Goal: Contribute content

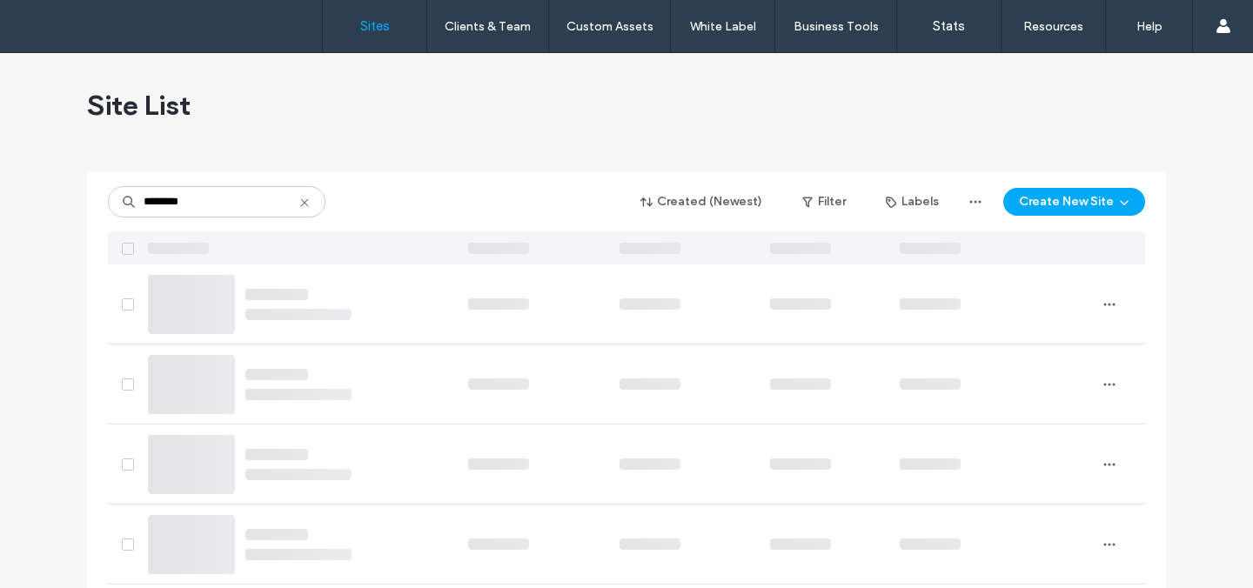
type input "********"
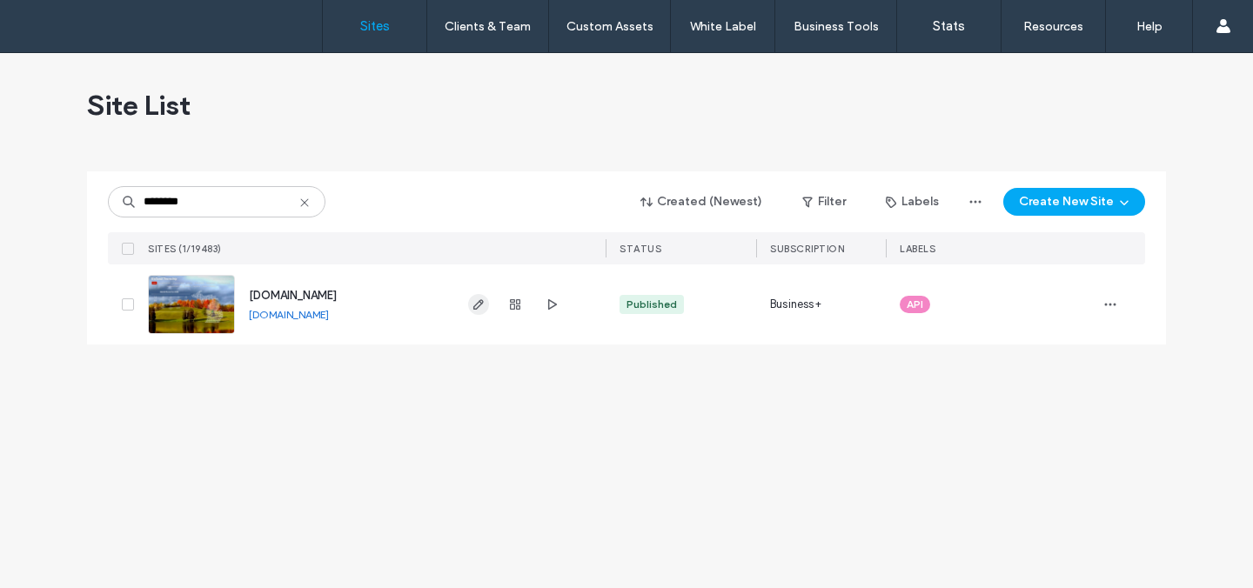
click at [474, 302] on icon "button" at bounding box center [479, 305] width 14 height 14
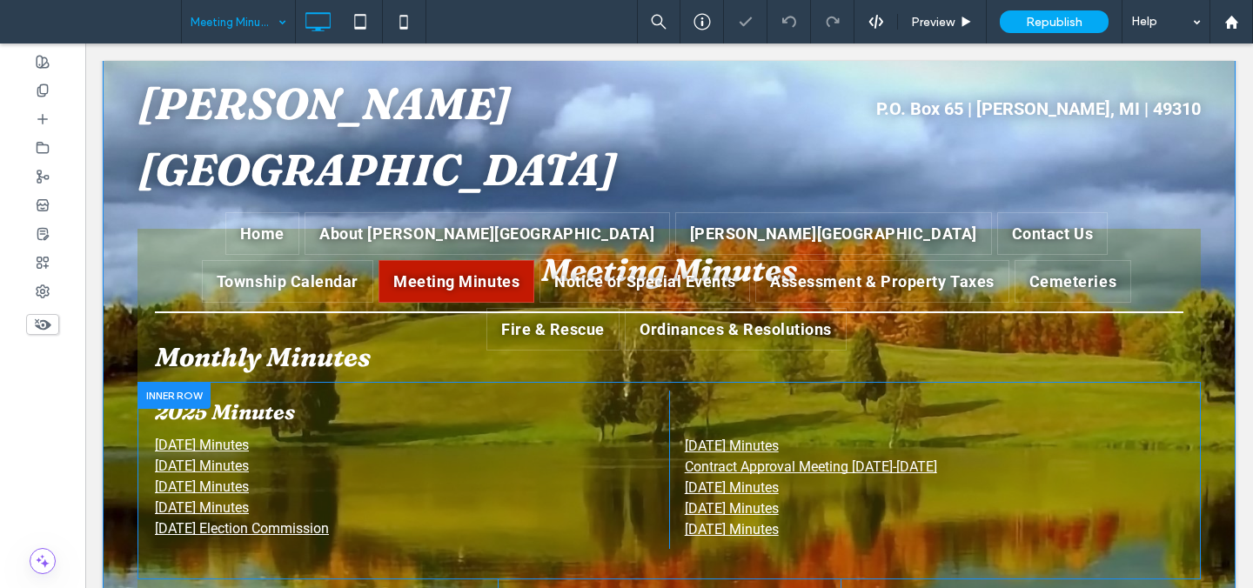
scroll to position [119, 0]
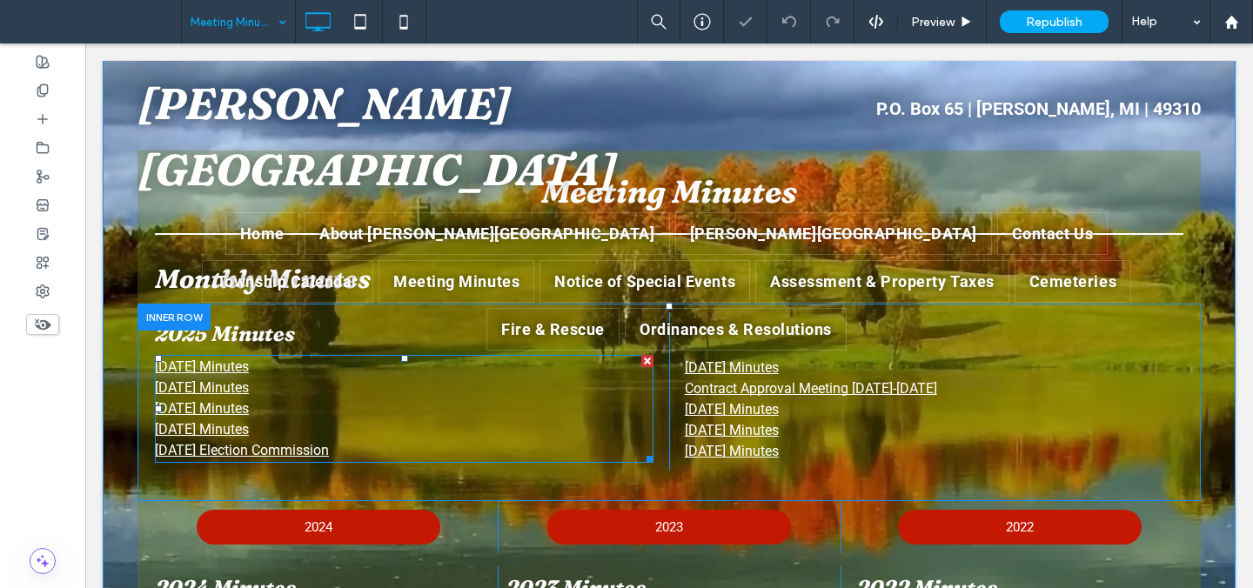
click at [333, 365] on p "[DATE] Minutes" at bounding box center [404, 367] width 499 height 21
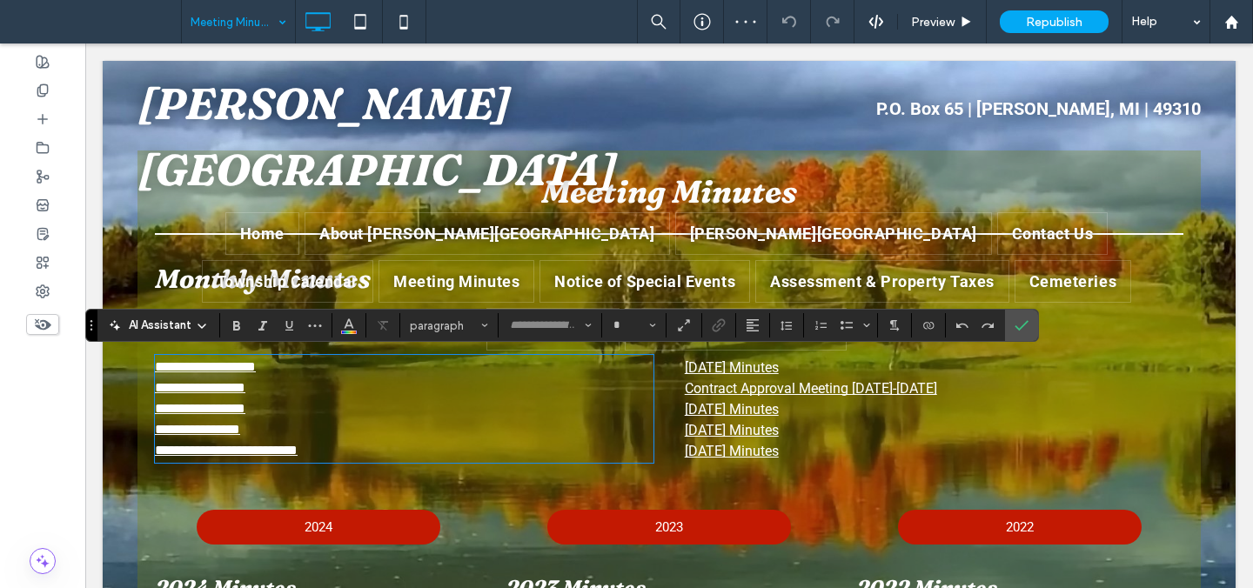
type input "******"
type input "**"
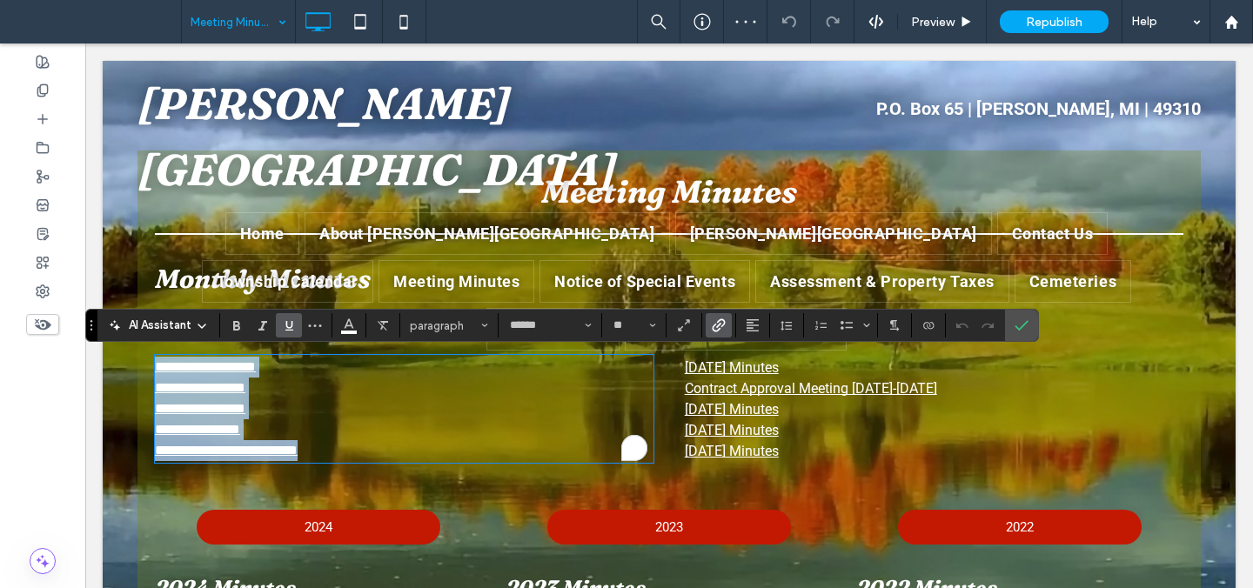
click at [317, 361] on p "**********" at bounding box center [404, 367] width 499 height 21
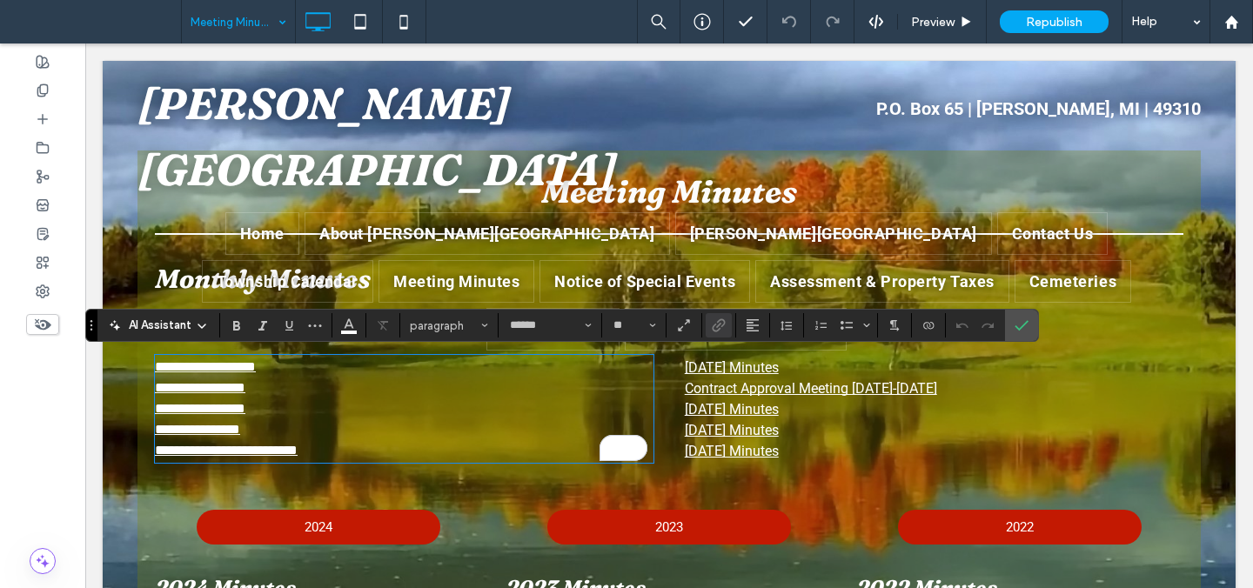
click at [155, 367] on link "**********" at bounding box center [205, 366] width 101 height 13
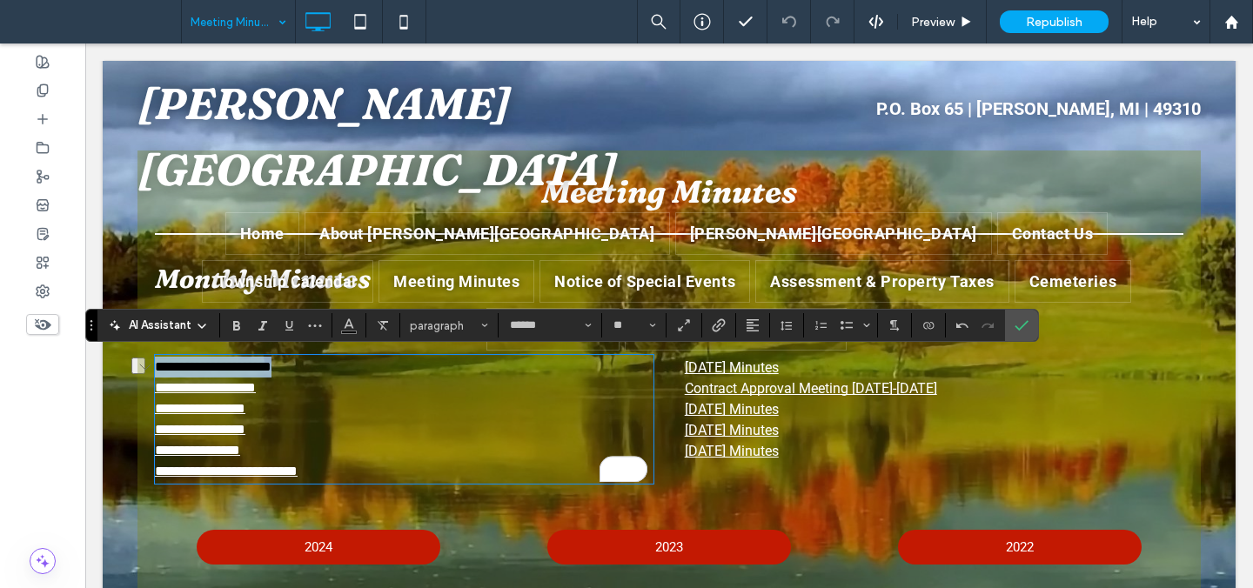
drag, startPoint x: 321, startPoint y: 370, endPoint x: 146, endPoint y: 359, distance: 175.2
click at [147, 359] on div "**********" at bounding box center [668, 413] width 1063 height 218
click at [721, 325] on icon "Link" at bounding box center [719, 325] width 14 height 14
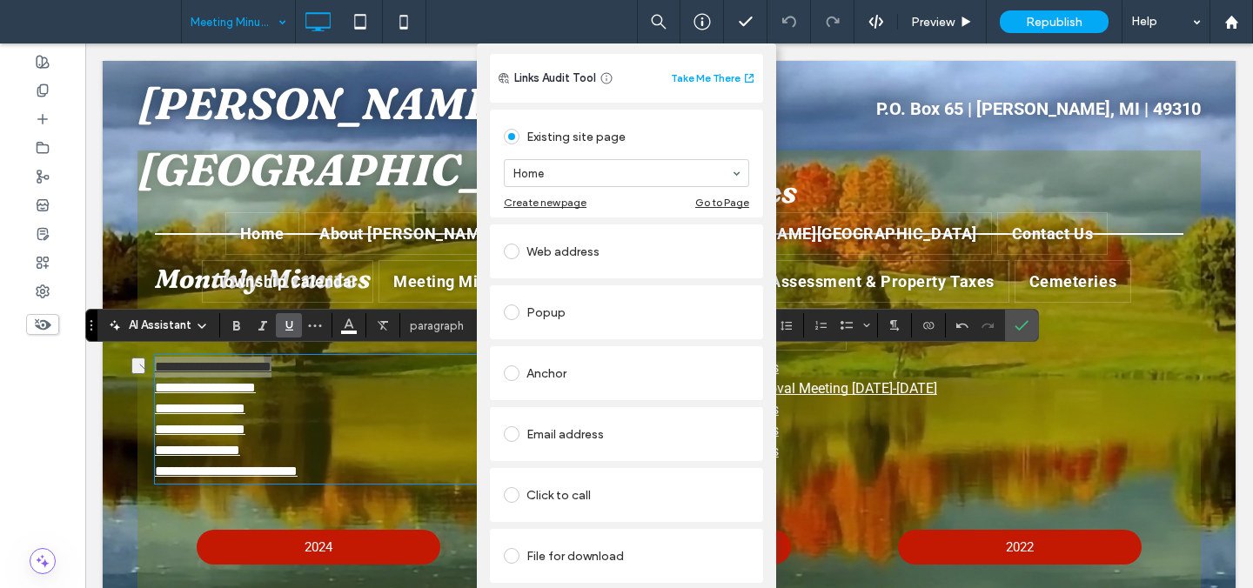
click at [607, 550] on div "File for download" at bounding box center [626, 556] width 245 height 28
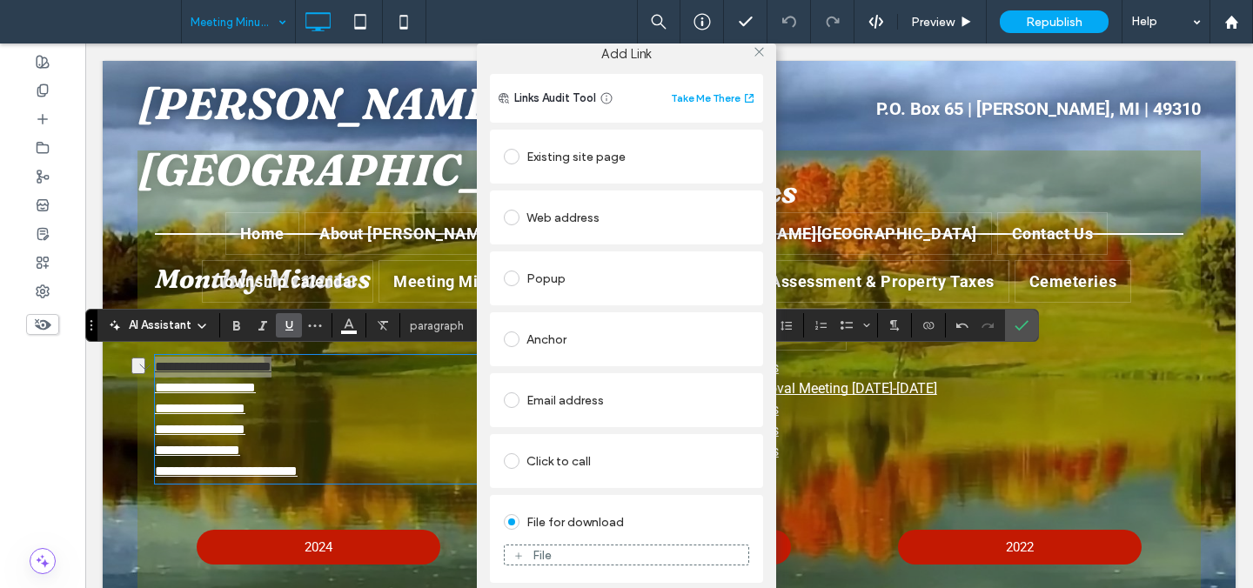
click at [607, 555] on div "File" at bounding box center [627, 555] width 244 height 16
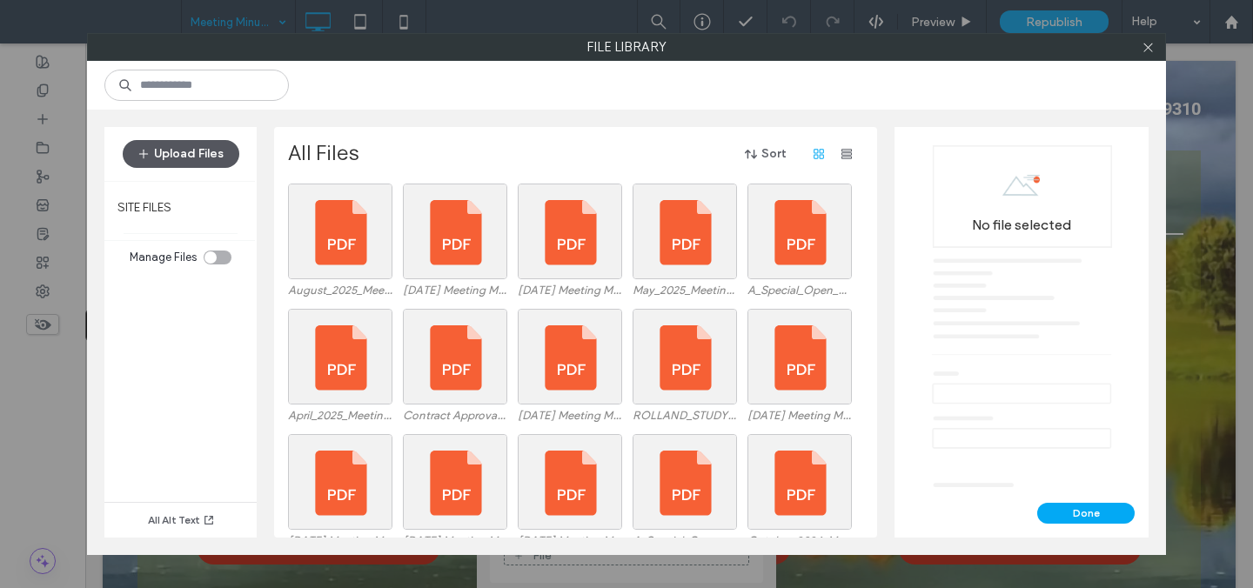
click at [217, 158] on button "Upload Files" at bounding box center [181, 154] width 117 height 28
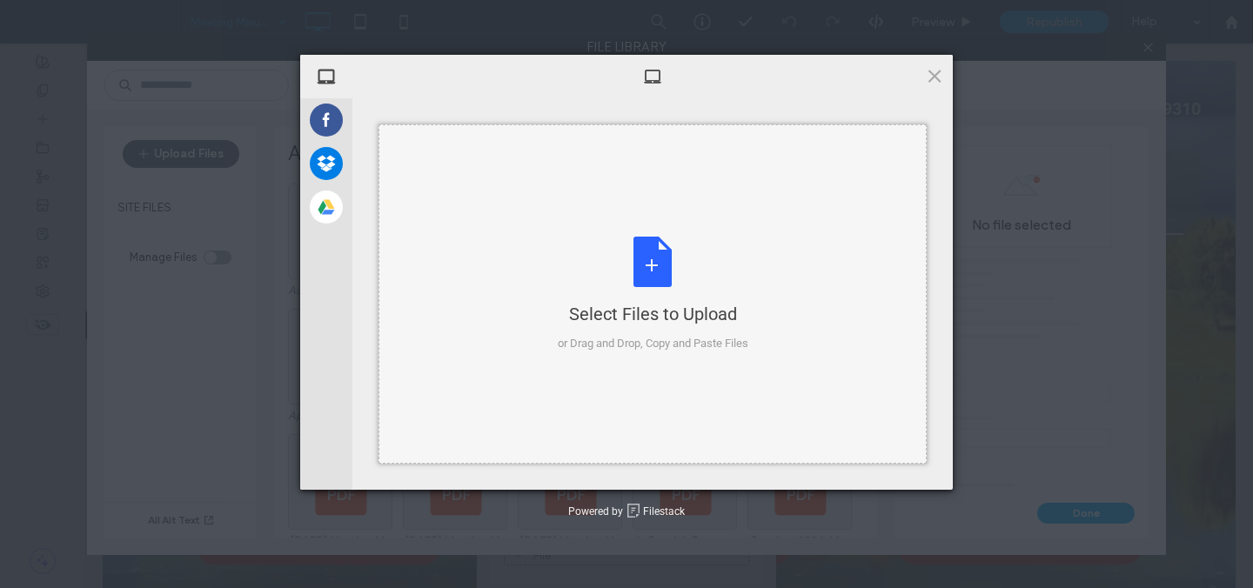
click at [664, 265] on div "Select Files to Upload or Drag and Drop, Copy and Paste Files" at bounding box center [653, 295] width 191 height 116
click at [935, 78] on span at bounding box center [934, 75] width 19 height 19
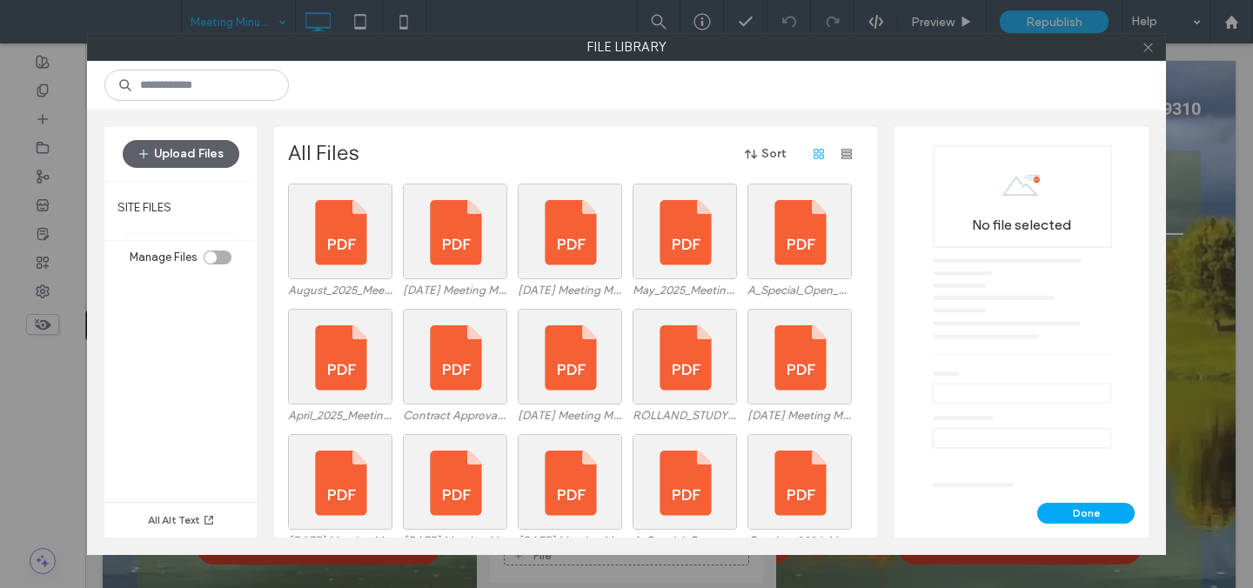
drag, startPoint x: 1149, startPoint y: 47, endPoint x: 1009, endPoint y: 33, distance: 139.9
click at [1146, 49] on icon at bounding box center [1148, 47] width 13 height 13
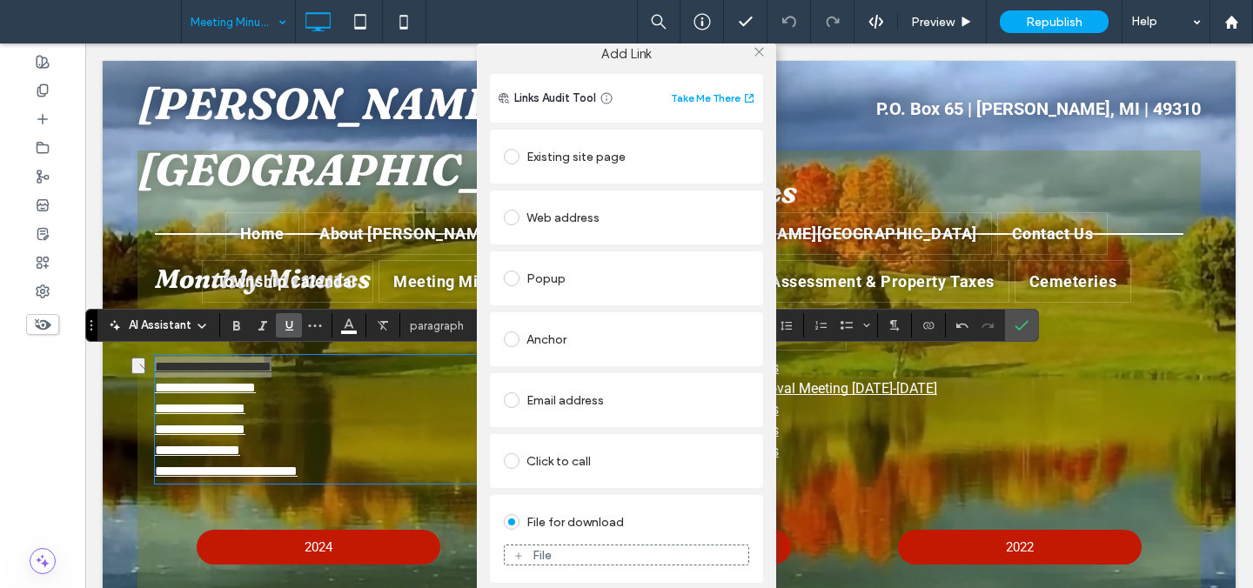
click at [567, 557] on div "File" at bounding box center [627, 555] width 244 height 16
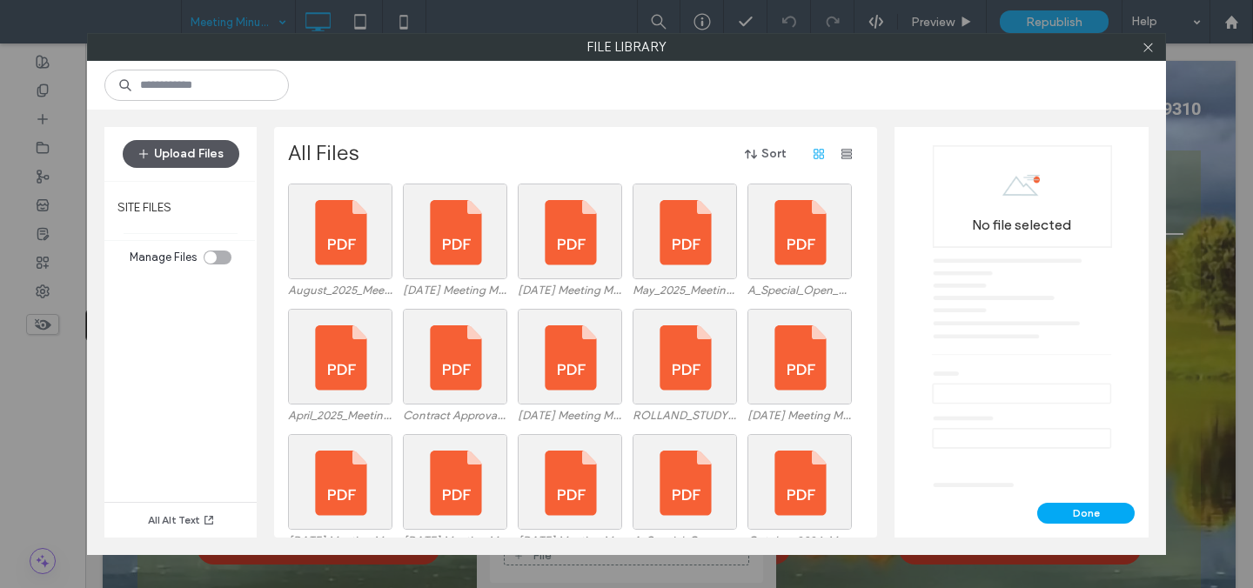
click at [213, 151] on button "Upload Files" at bounding box center [181, 154] width 117 height 28
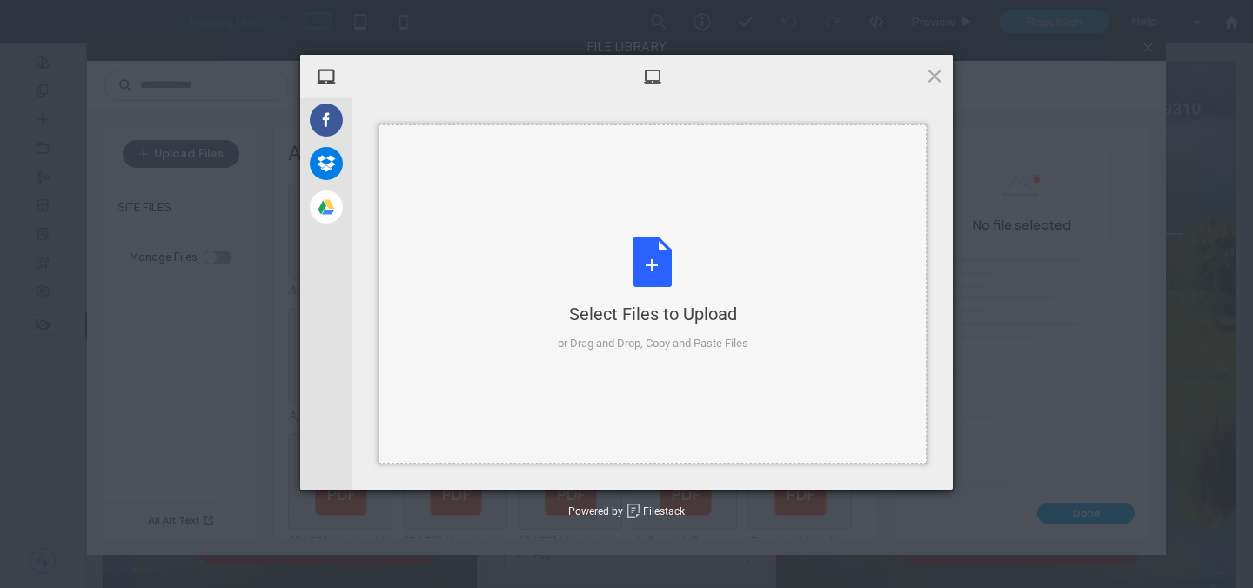
click at [665, 268] on div "Select Files to Upload or Drag and Drop, Copy and Paste Files" at bounding box center [653, 295] width 191 height 116
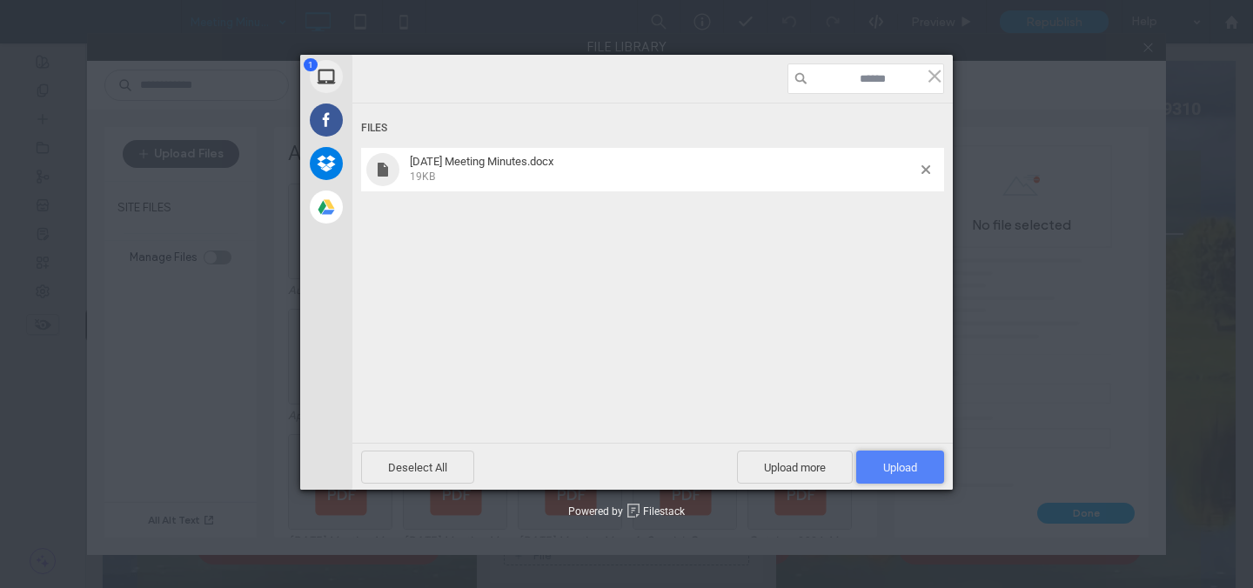
click at [922, 472] on span "Upload 1" at bounding box center [900, 467] width 88 height 33
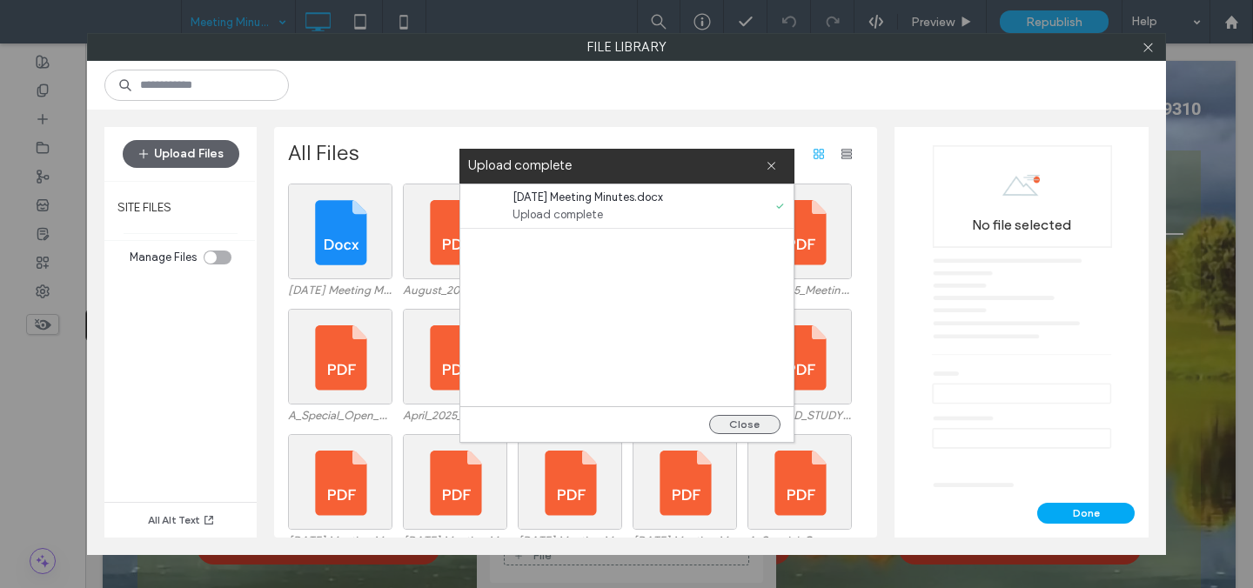
click at [742, 420] on button "Close" at bounding box center [744, 424] width 71 height 19
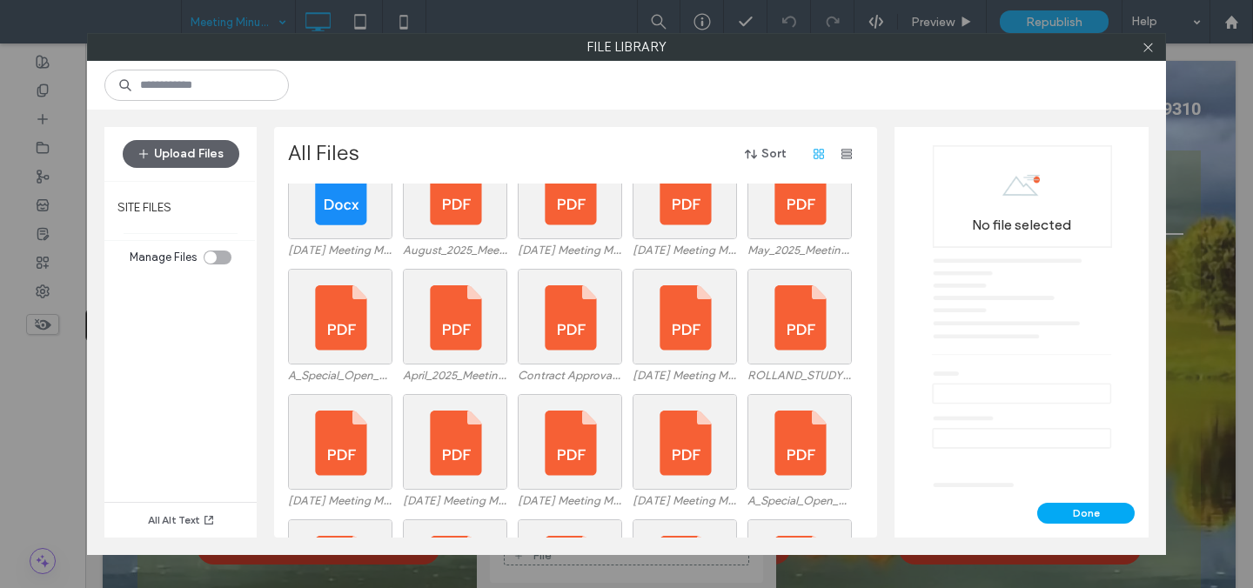
scroll to position [0, 0]
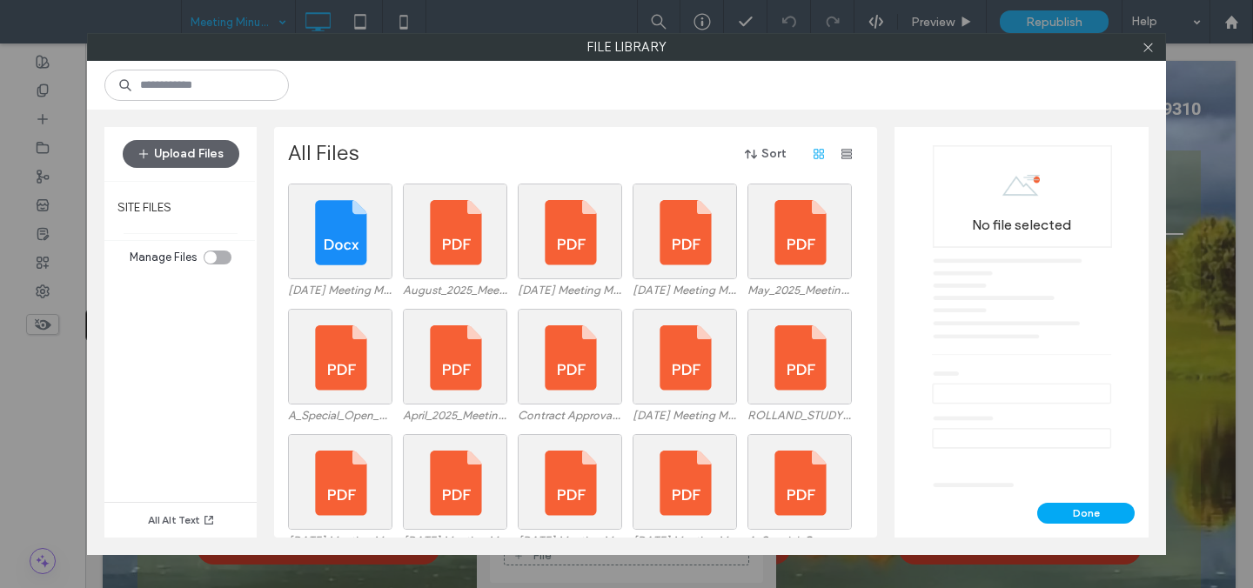
drag, startPoint x: 1144, startPoint y: 47, endPoint x: 1138, endPoint y: 55, distance: 9.9
click at [1142, 48] on icon at bounding box center [1148, 47] width 13 height 13
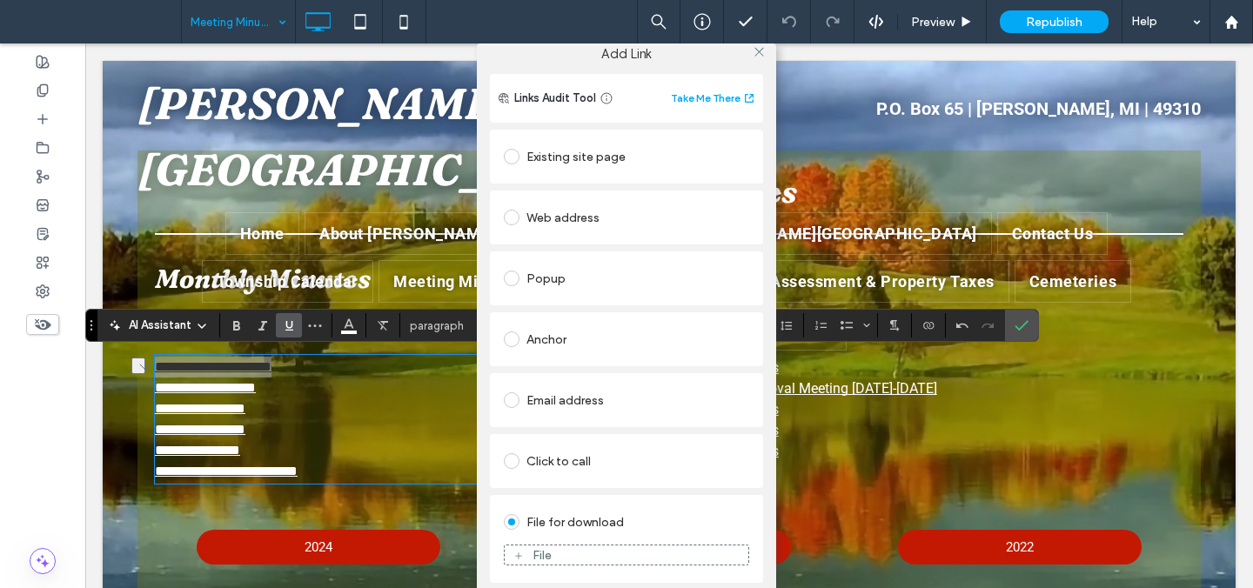
click at [753, 50] on icon at bounding box center [759, 51] width 13 height 13
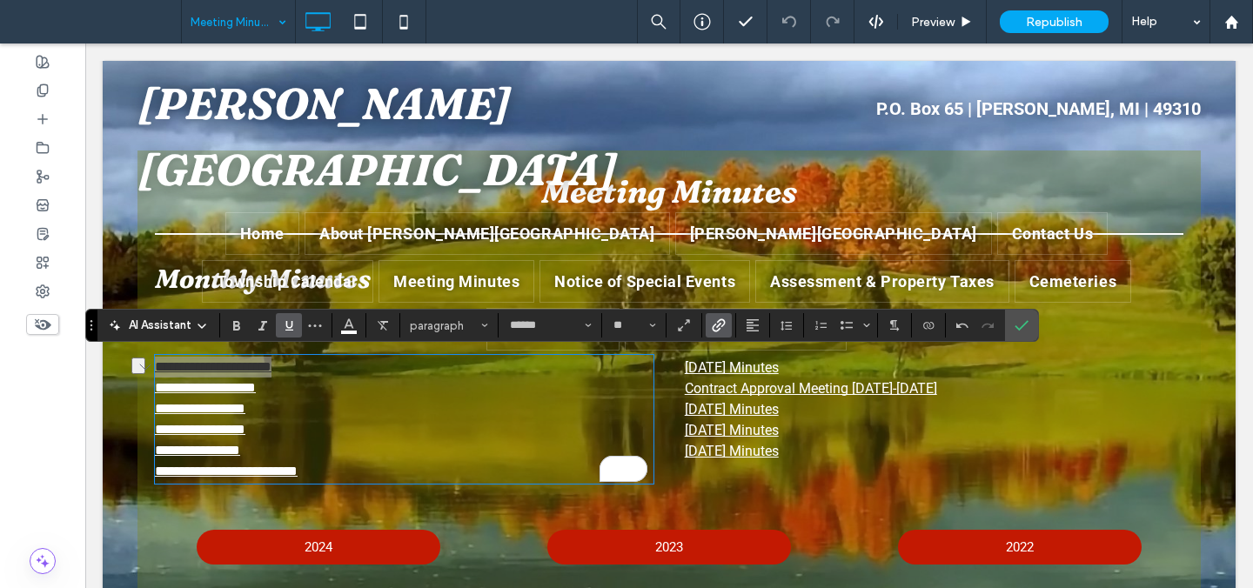
click at [713, 332] on label "Link" at bounding box center [719, 325] width 26 height 24
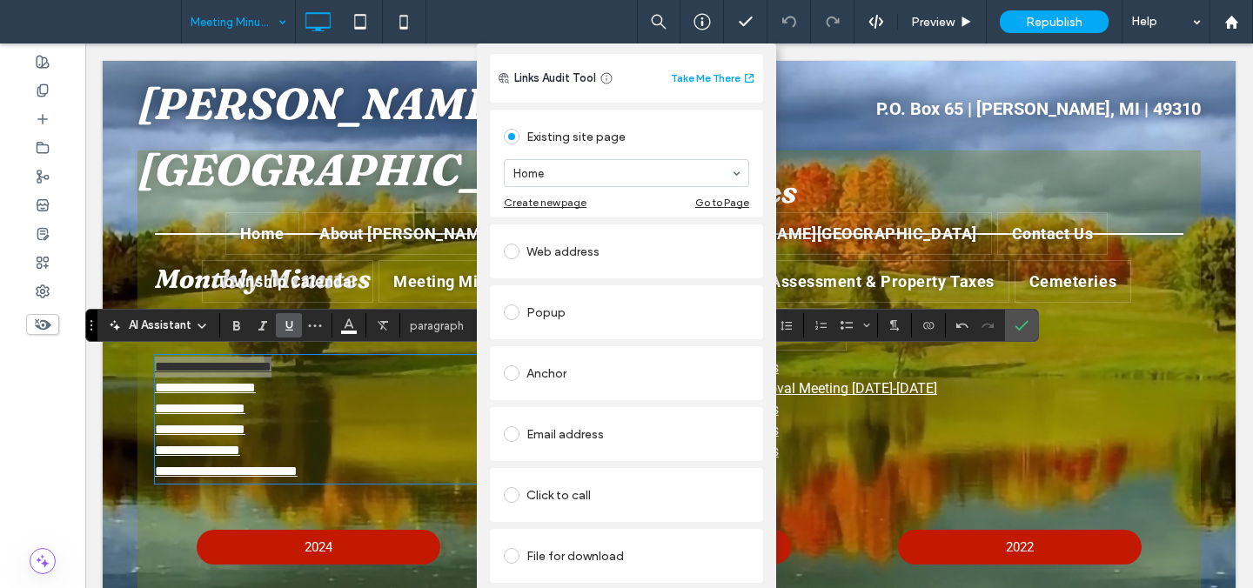
click at [594, 542] on div "File for download" at bounding box center [626, 556] width 245 height 28
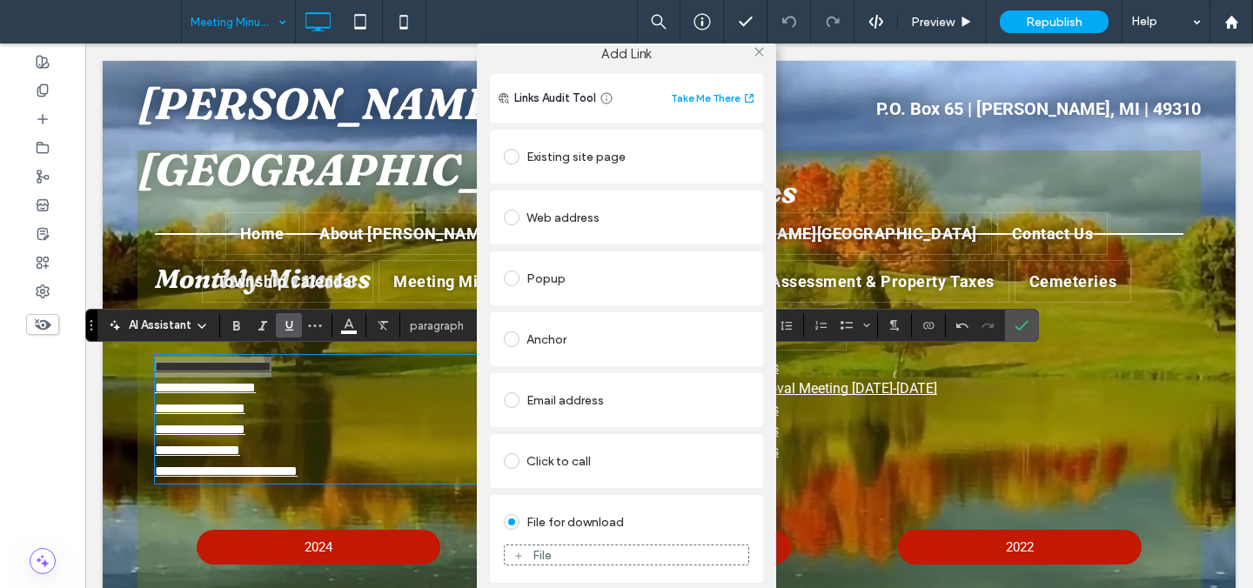
click at [590, 553] on div "File" at bounding box center [627, 555] width 244 height 16
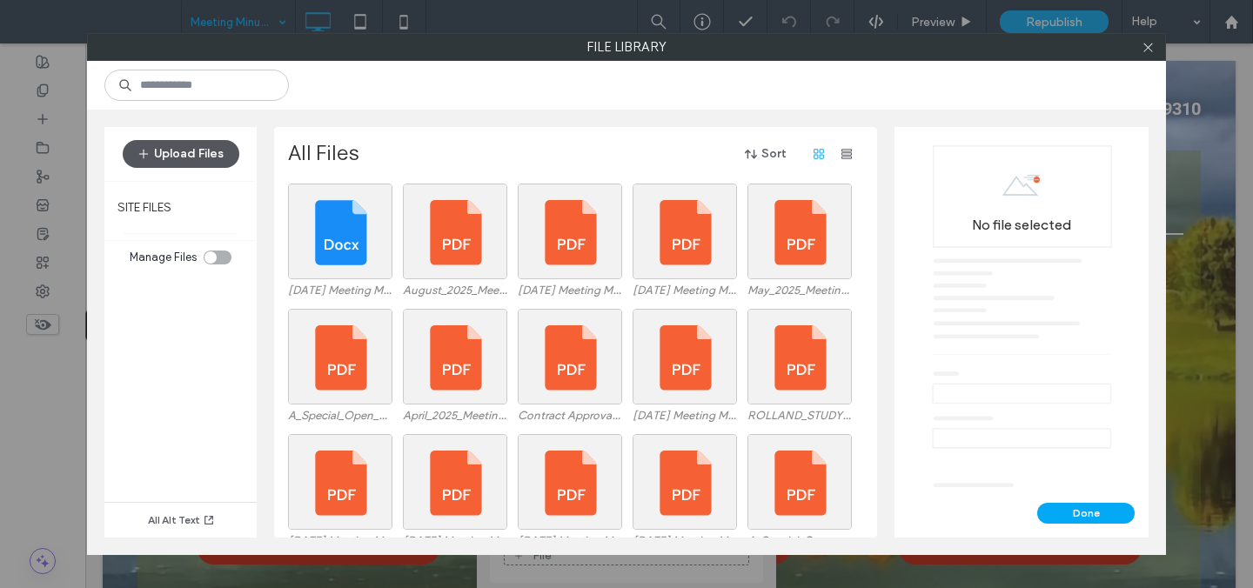
click at [218, 149] on button "Upload Files" at bounding box center [181, 154] width 117 height 28
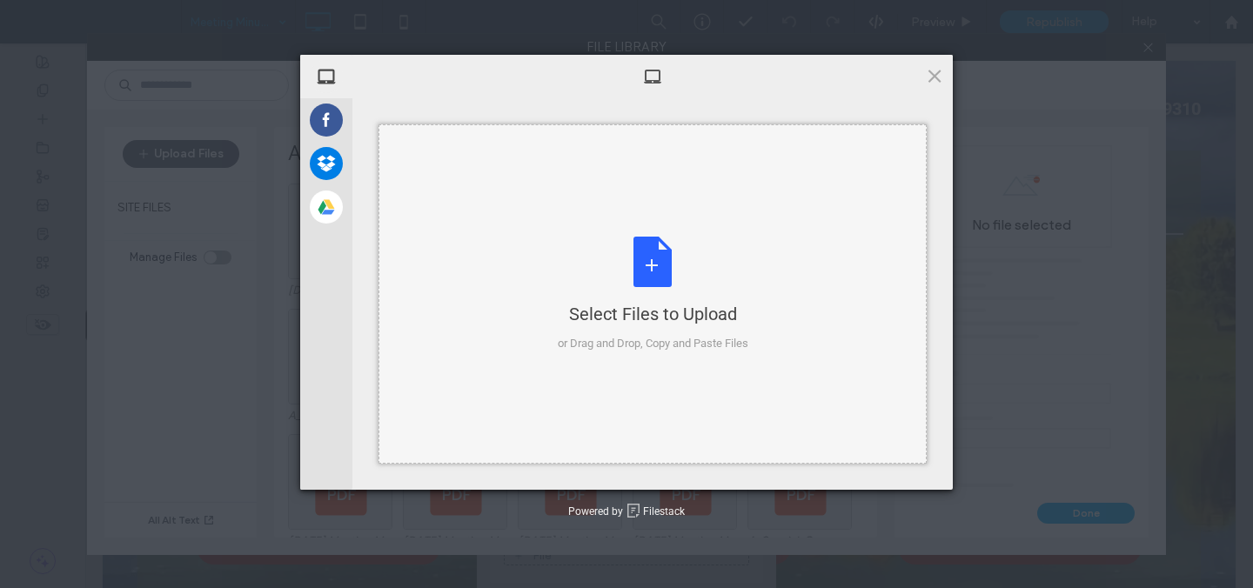
click at [650, 247] on div "Select Files to Upload or Drag and Drop, Copy and Paste Files" at bounding box center [653, 295] width 191 height 116
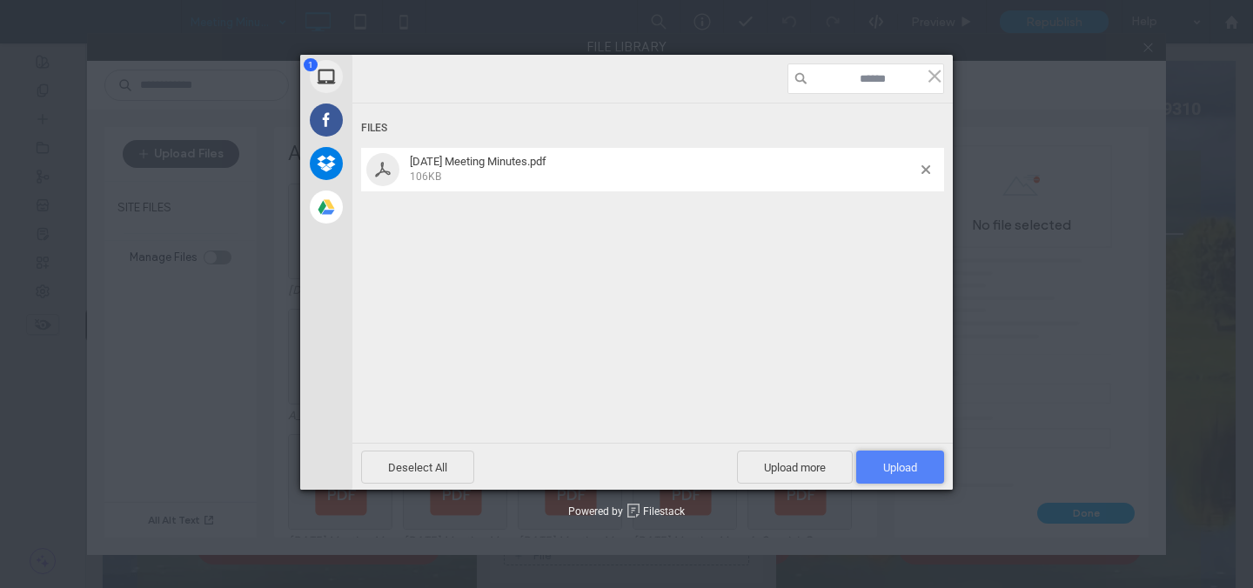
click at [903, 468] on span "Upload 1" at bounding box center [900, 467] width 34 height 13
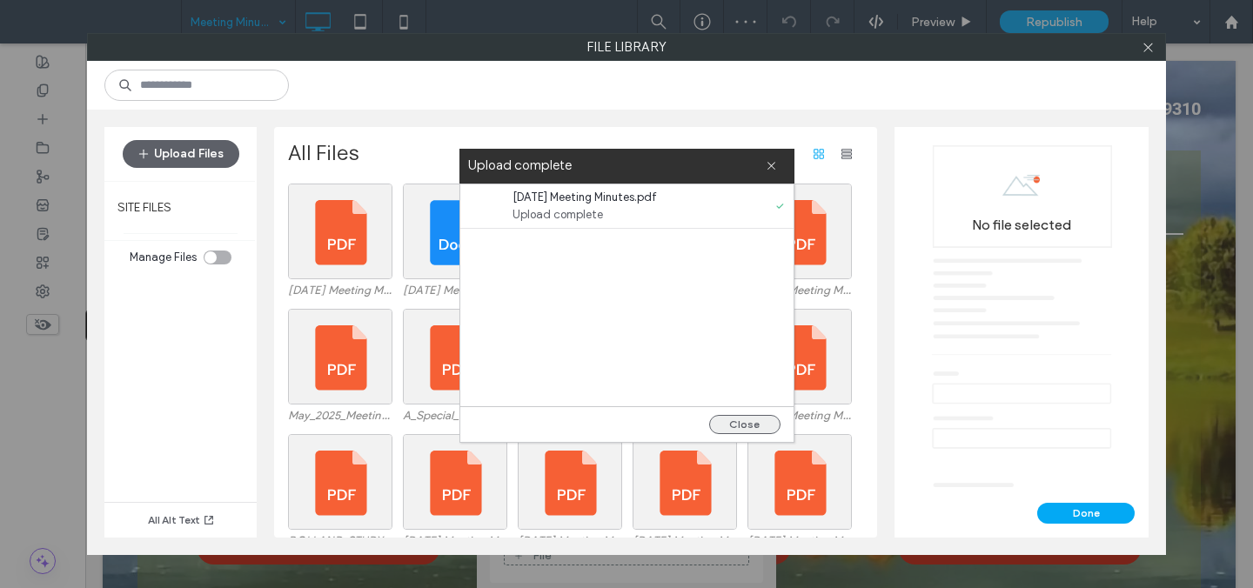
drag, startPoint x: 771, startPoint y: 419, endPoint x: 748, endPoint y: 414, distance: 23.2
click at [771, 419] on button "Close" at bounding box center [744, 424] width 71 height 19
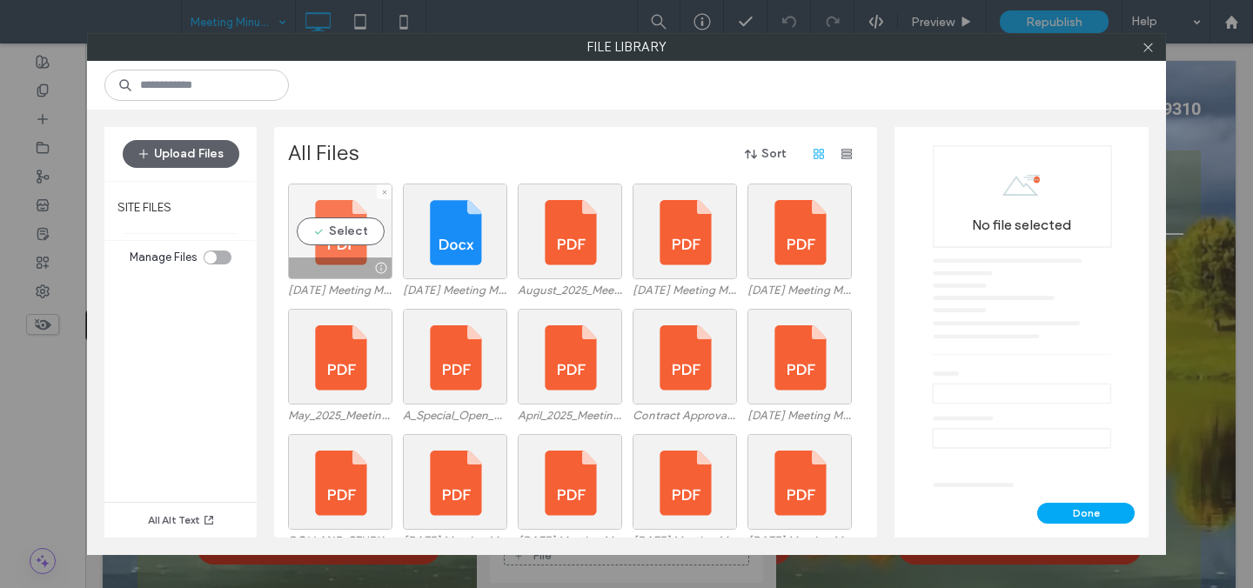
click at [367, 249] on div "Select" at bounding box center [340, 232] width 104 height 96
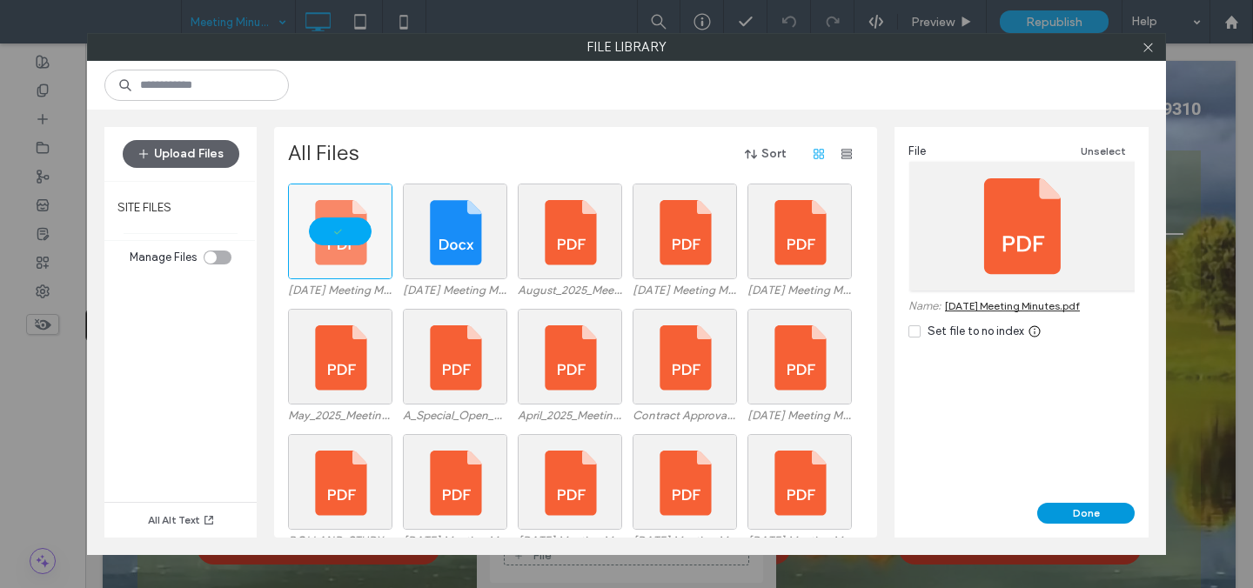
click at [1108, 513] on button "Done" at bounding box center [1085, 513] width 97 height 21
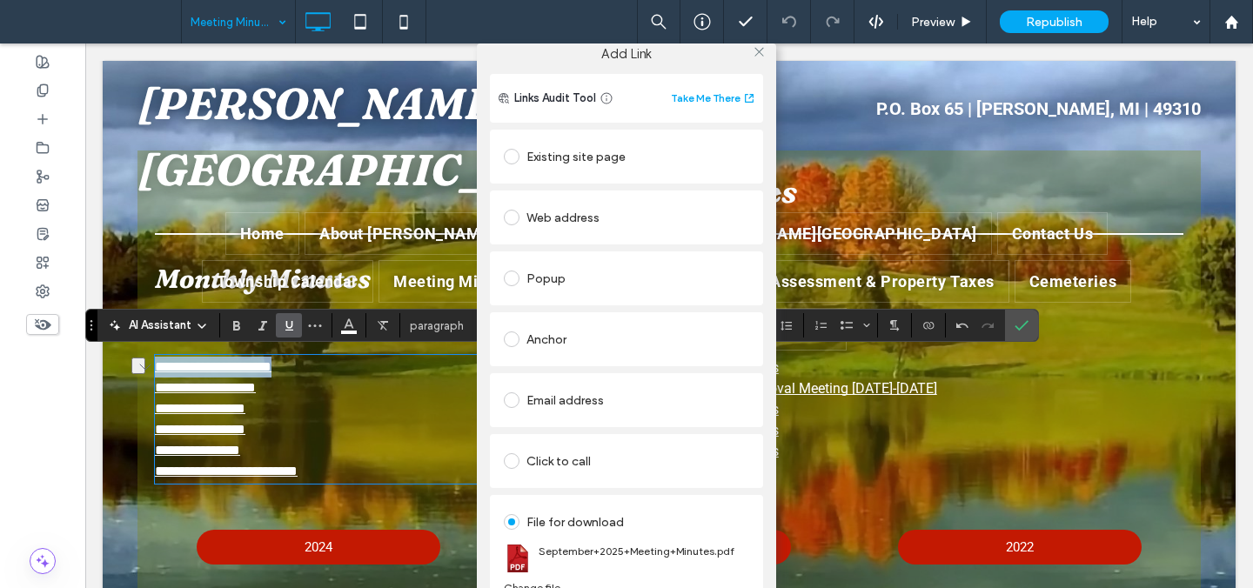
scroll to position [0, 0]
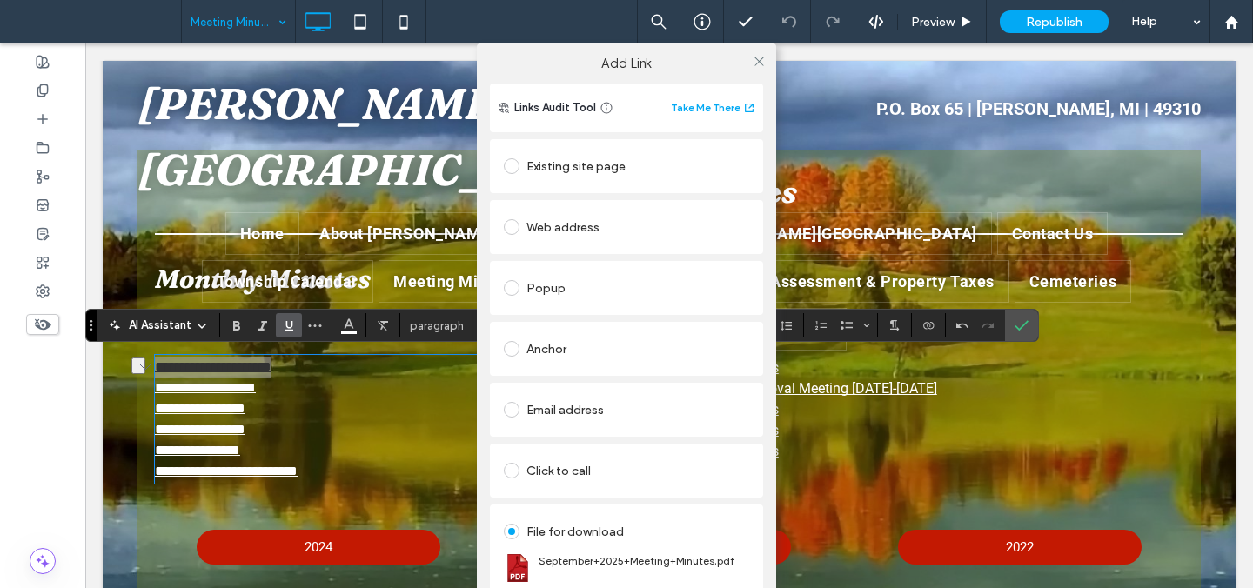
drag, startPoint x: 750, startPoint y: 59, endPoint x: 754, endPoint y: 75, distance: 16.3
click at [753, 59] on icon at bounding box center [759, 61] width 13 height 13
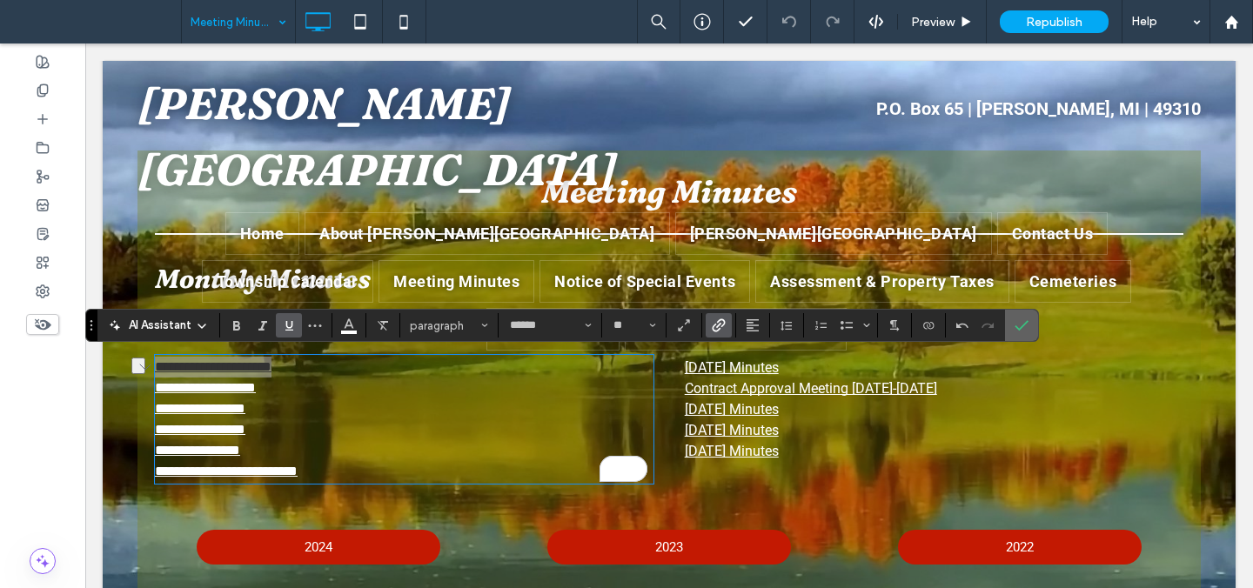
click at [1022, 324] on icon "Confirm" at bounding box center [1022, 325] width 14 height 14
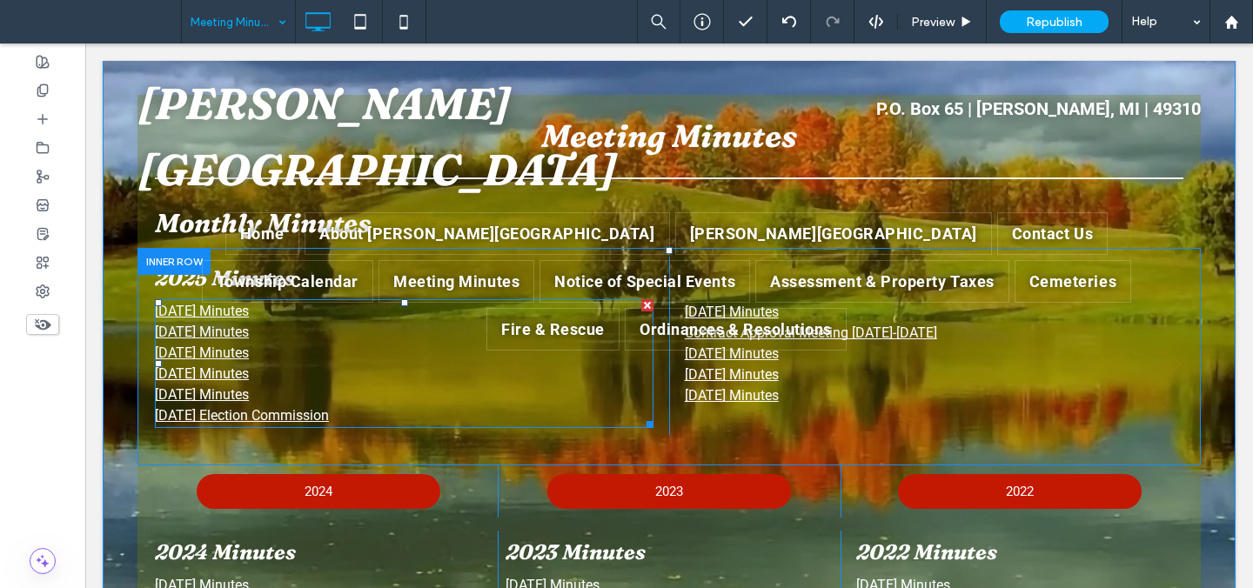
scroll to position [162, 0]
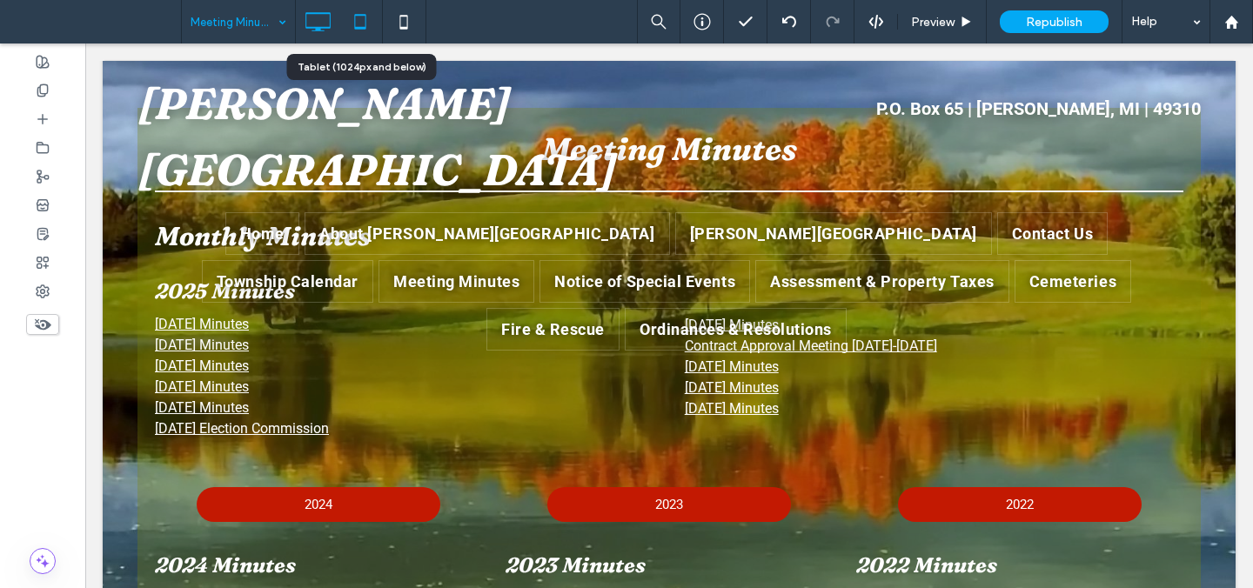
click at [372, 23] on icon at bounding box center [360, 21] width 35 height 35
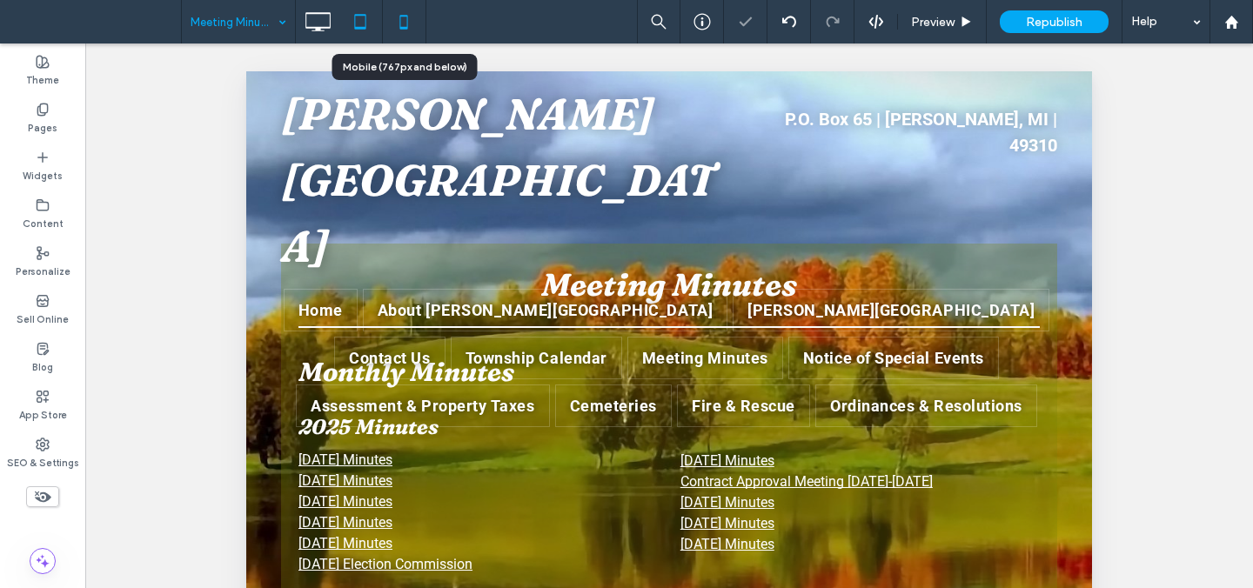
click at [415, 19] on icon at bounding box center [403, 21] width 35 height 35
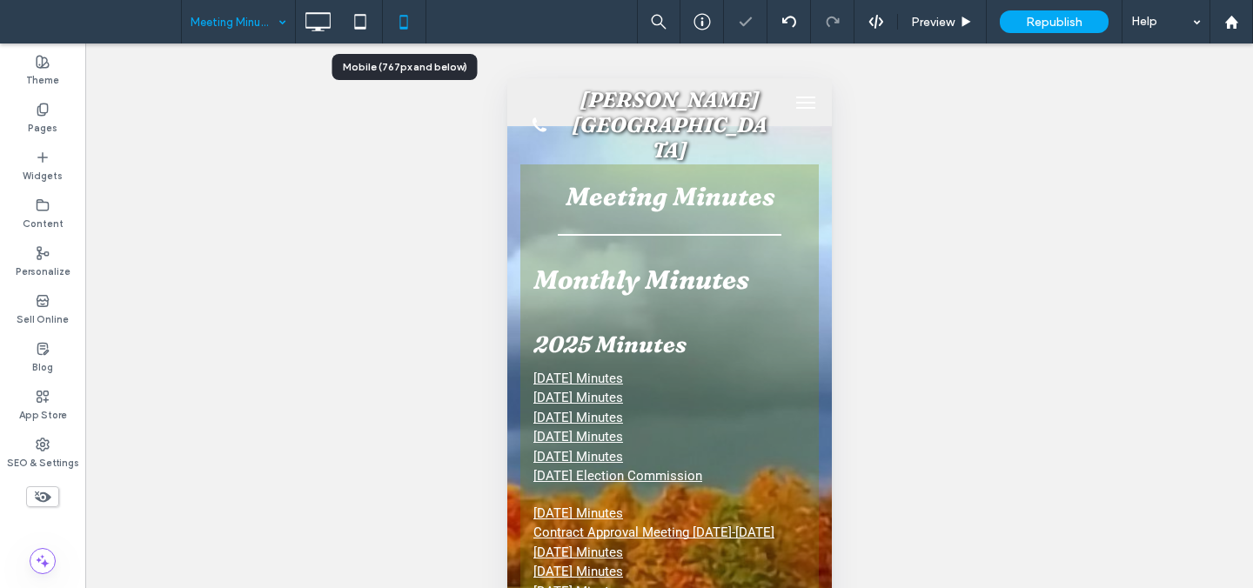
scroll to position [0, 0]
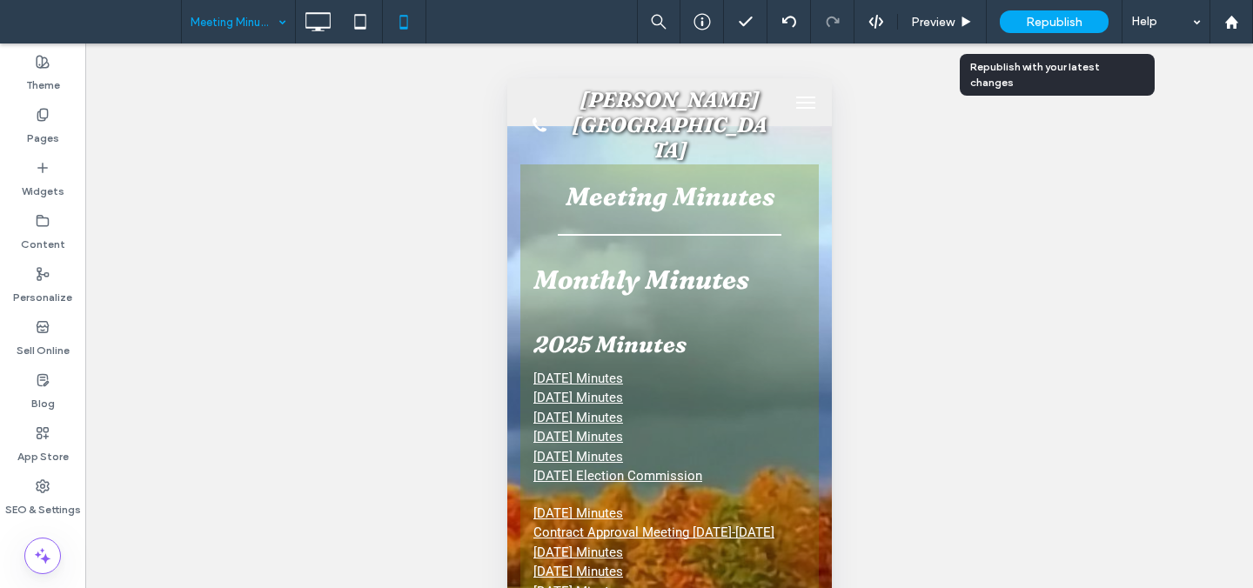
click at [1057, 17] on span "Republish" at bounding box center [1054, 22] width 57 height 15
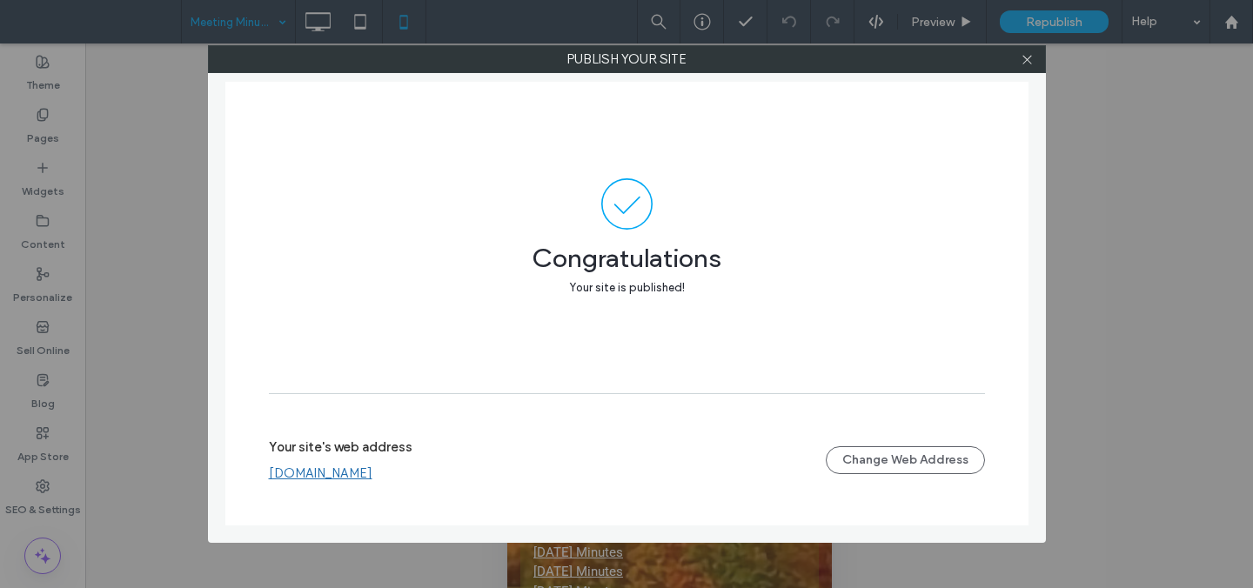
click at [372, 476] on link "[DOMAIN_NAME]" at bounding box center [321, 474] width 104 height 16
click at [1030, 61] on icon at bounding box center [1027, 59] width 13 height 13
